Goal: Transaction & Acquisition: Purchase product/service

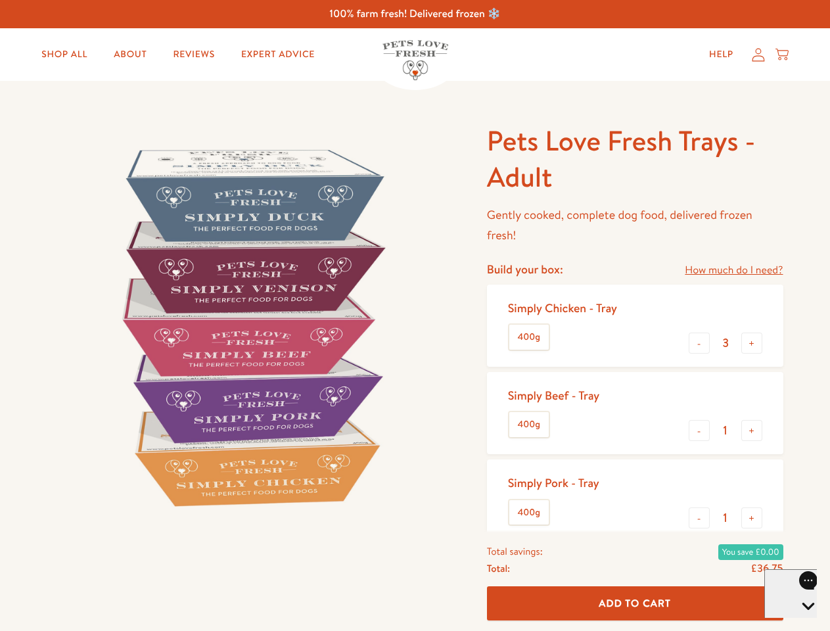
click at [415, 316] on img at bounding box center [251, 327] width 408 height 408
click at [734, 270] on link "How much do I need?" at bounding box center [734, 271] width 98 height 18
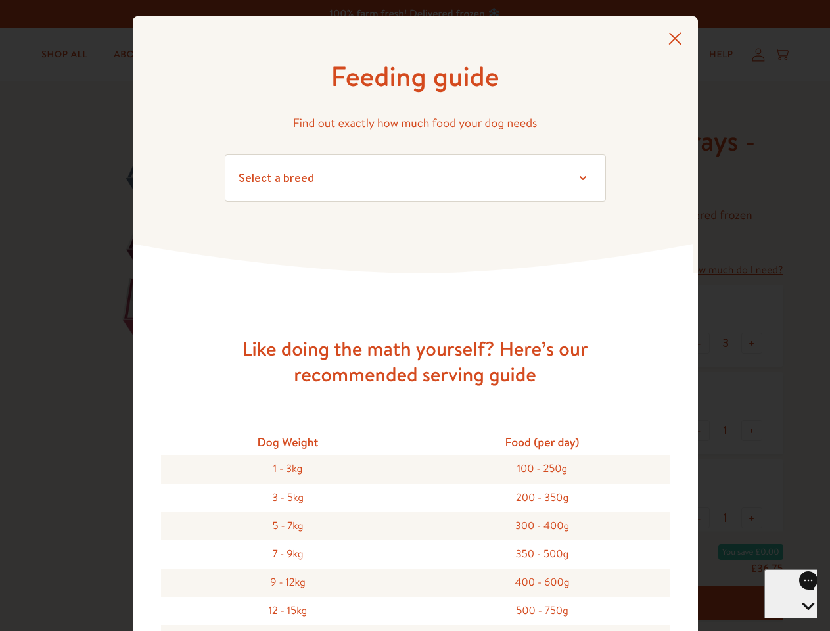
click at [700, 343] on div "Feeding guide Find out exactly how much food your dog needs Select a breed Affe…" at bounding box center [415, 315] width 830 height 631
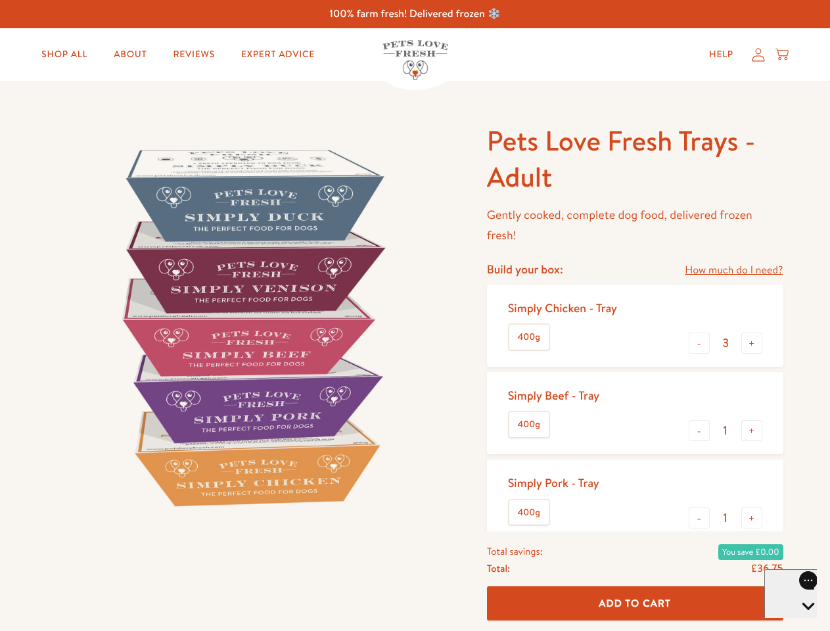
click at [752, 343] on button "+" at bounding box center [752, 343] width 21 height 21
type input "4"
click at [700, 431] on button "-" at bounding box center [699, 430] width 21 height 21
click at [752, 431] on button "+" at bounding box center [752, 430] width 21 height 21
type input "1"
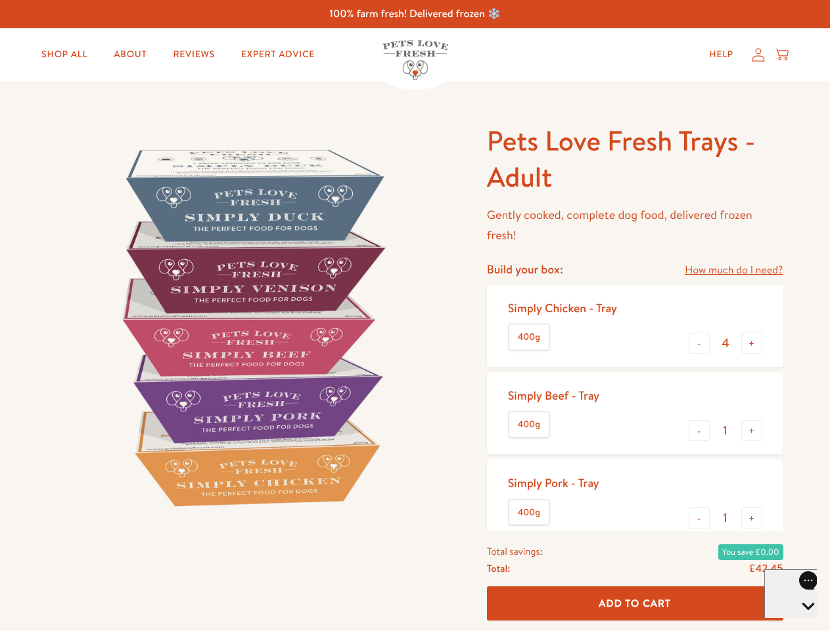
click at [700, 518] on button "-" at bounding box center [699, 518] width 21 height 21
click at [752, 518] on button "+" at bounding box center [752, 518] width 21 height 21
type input "1"
click at [635, 604] on span "Add To Cart" at bounding box center [635, 603] width 72 height 14
click at [802, 623] on icon "Open gorgias live chat" at bounding box center [808, 629] width 12 height 12
